Goal: Find specific page/section

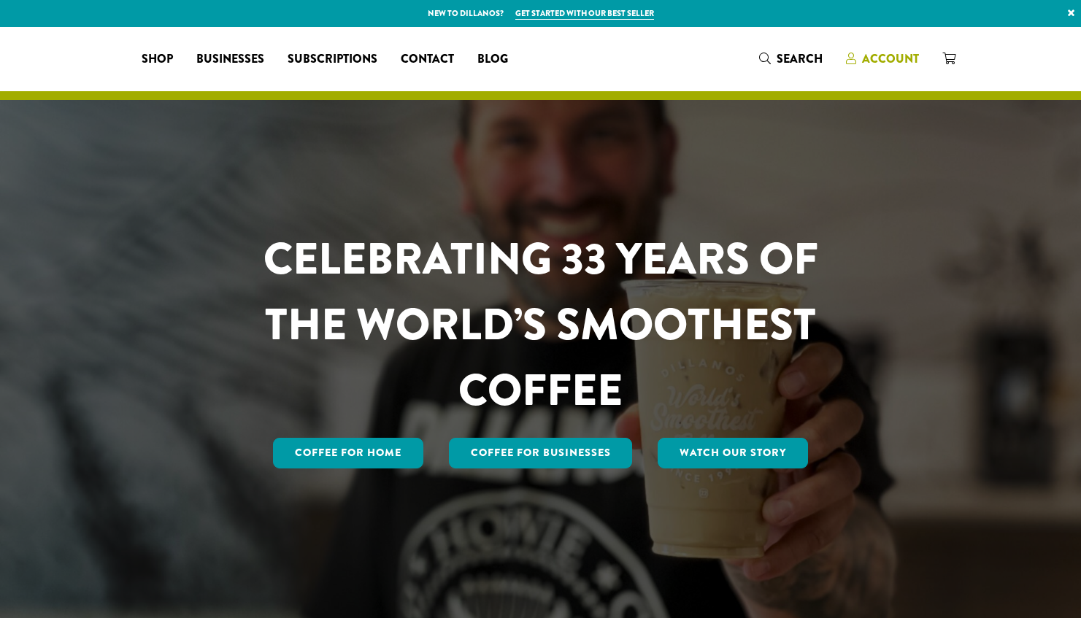
click at [888, 55] on span "Account" at bounding box center [890, 58] width 57 height 17
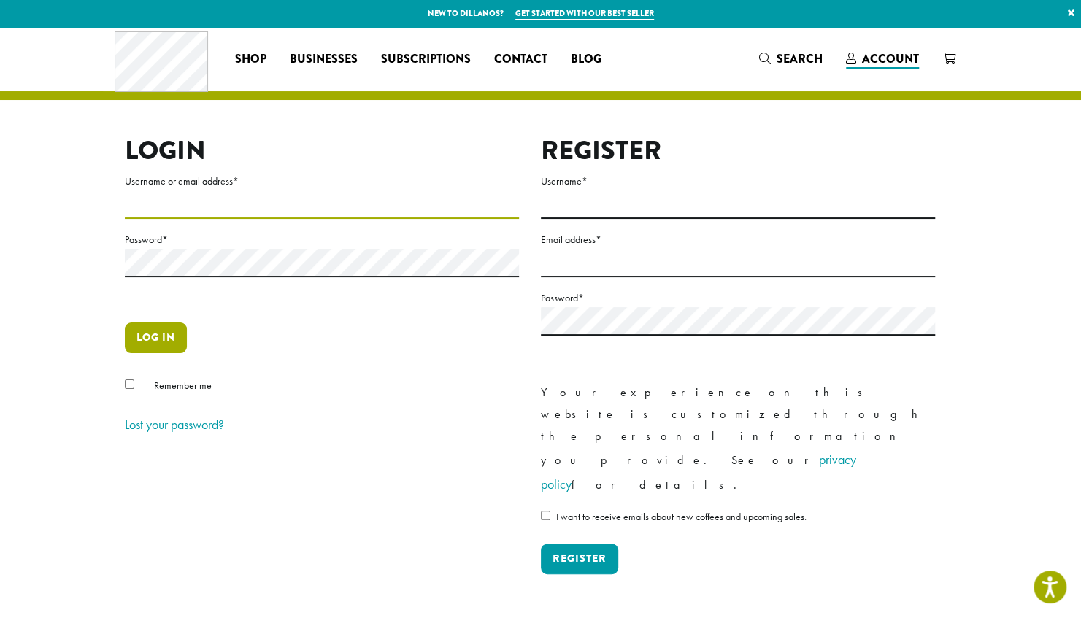
type input "**********"
click at [159, 346] on button "Log in" at bounding box center [156, 338] width 62 height 31
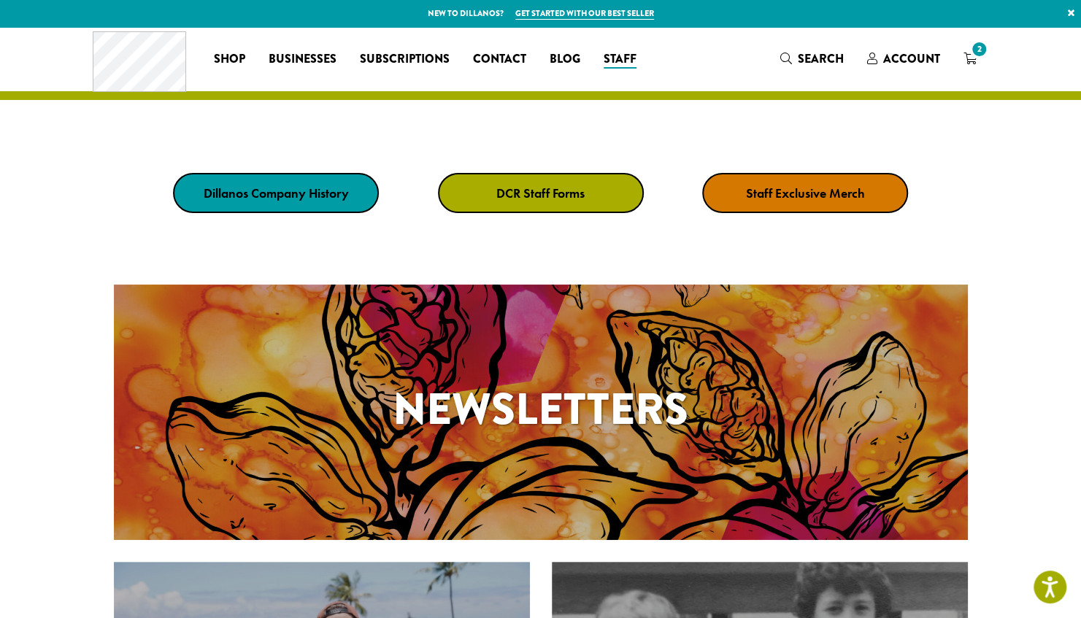
click at [510, 203] on link "DCR Staff Forms" at bounding box center [541, 193] width 206 height 40
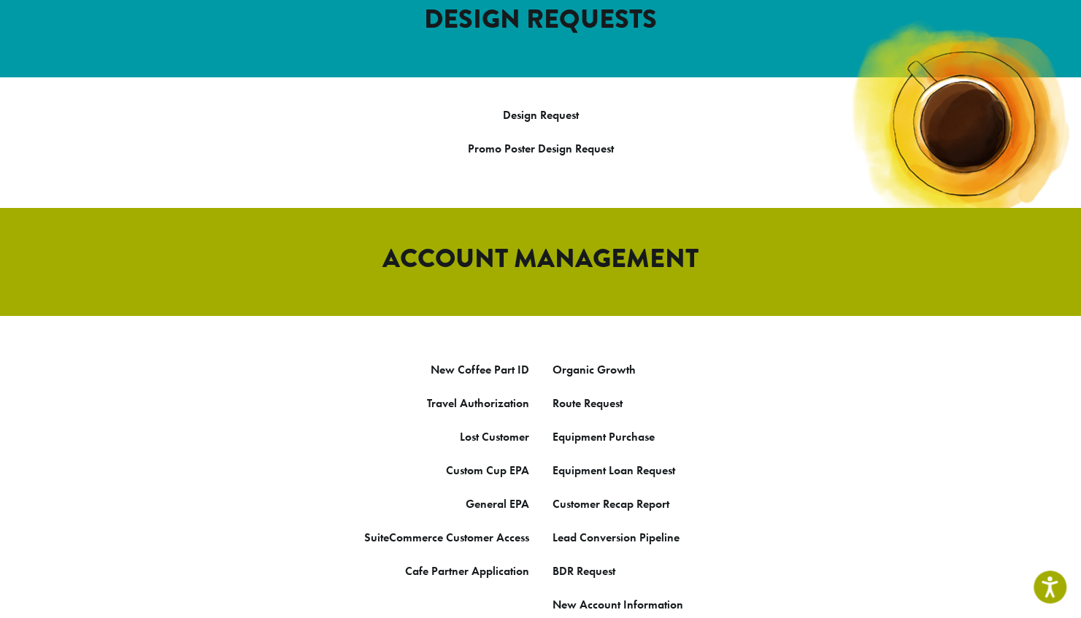
scroll to position [624, 0]
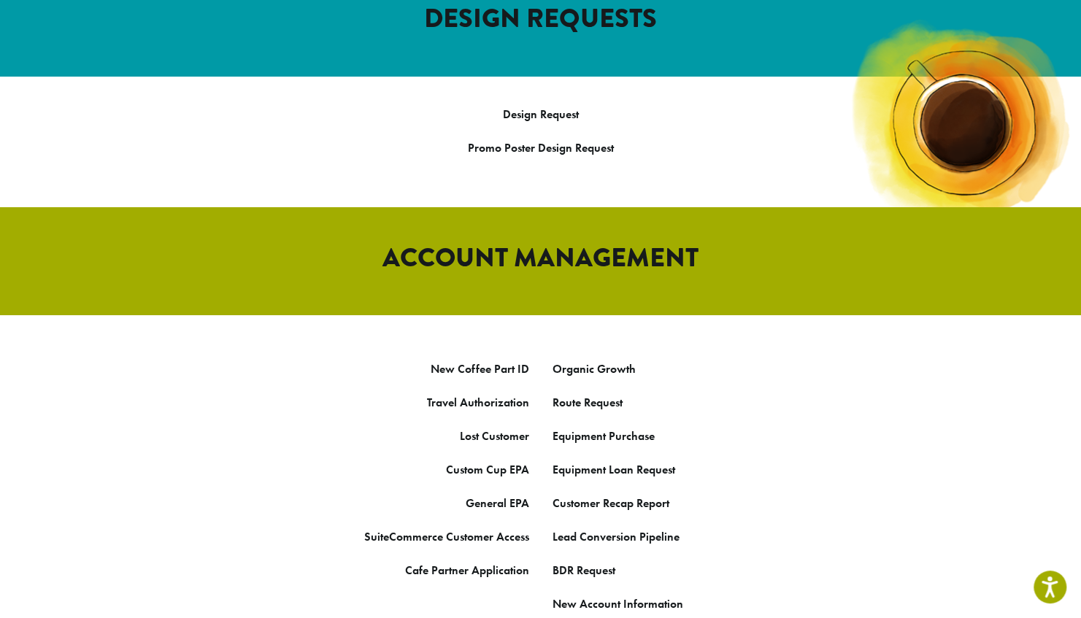
click at [504, 358] on p "New Coffee Part ID" at bounding box center [321, 369] width 415 height 22
click at [504, 361] on link "New Coffee Part ID" at bounding box center [480, 368] width 99 height 15
